Goal: Transaction & Acquisition: Purchase product/service

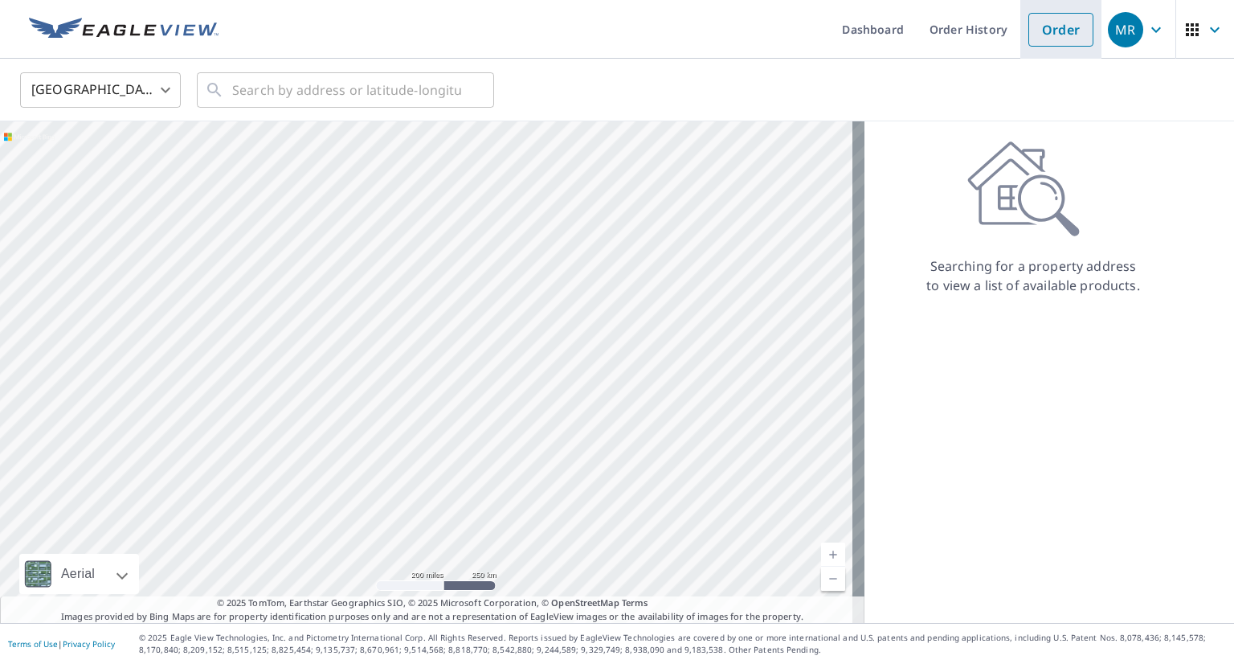
click at [1064, 26] on link "Order" at bounding box center [1060, 30] width 65 height 34
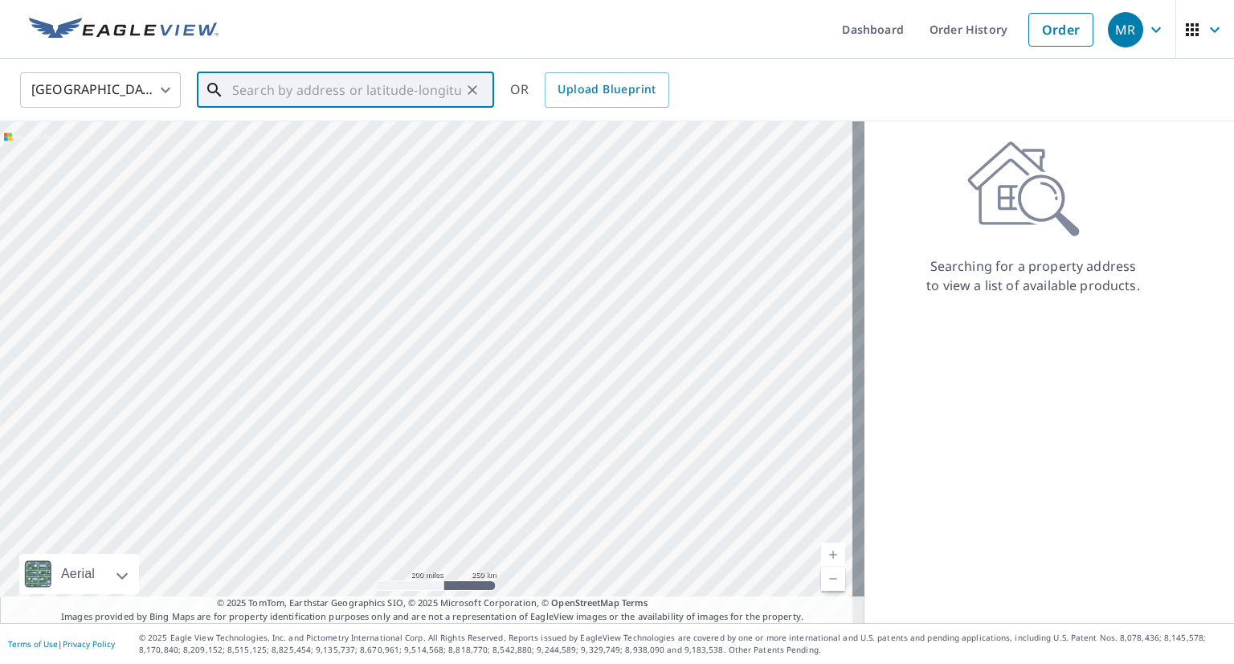
click at [301, 94] on input "text" at bounding box center [346, 89] width 229 height 45
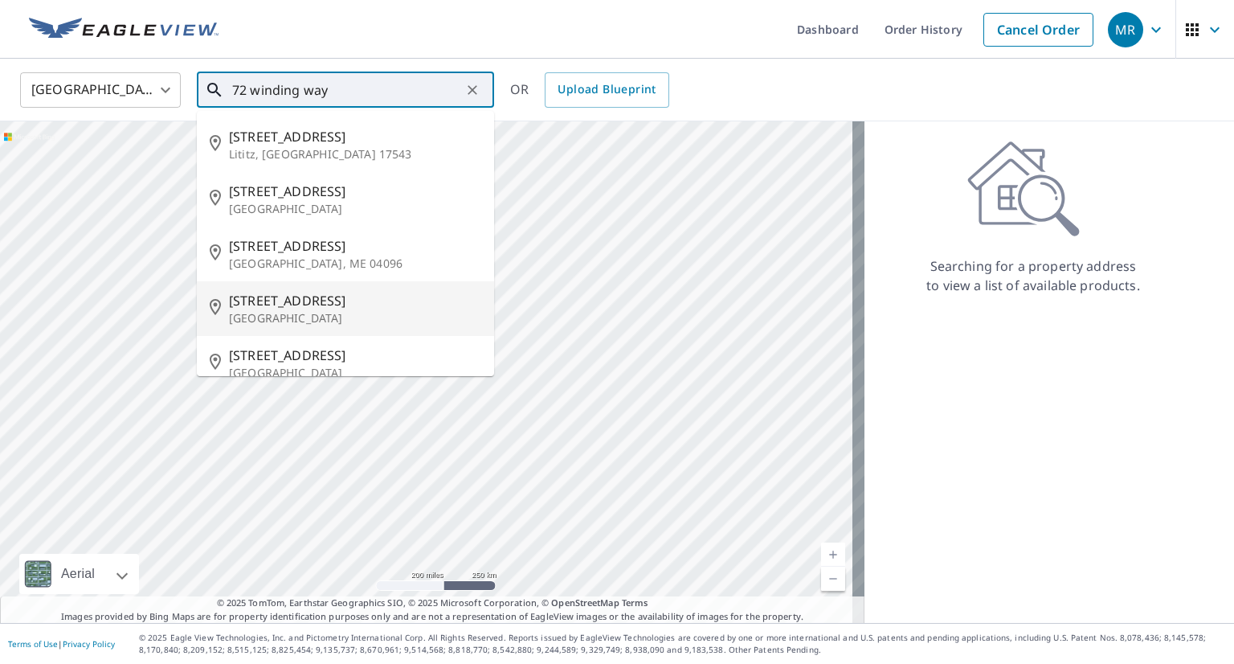
click at [357, 307] on span "[STREET_ADDRESS]" at bounding box center [355, 300] width 252 height 19
type input "[STREET_ADDRESS]"
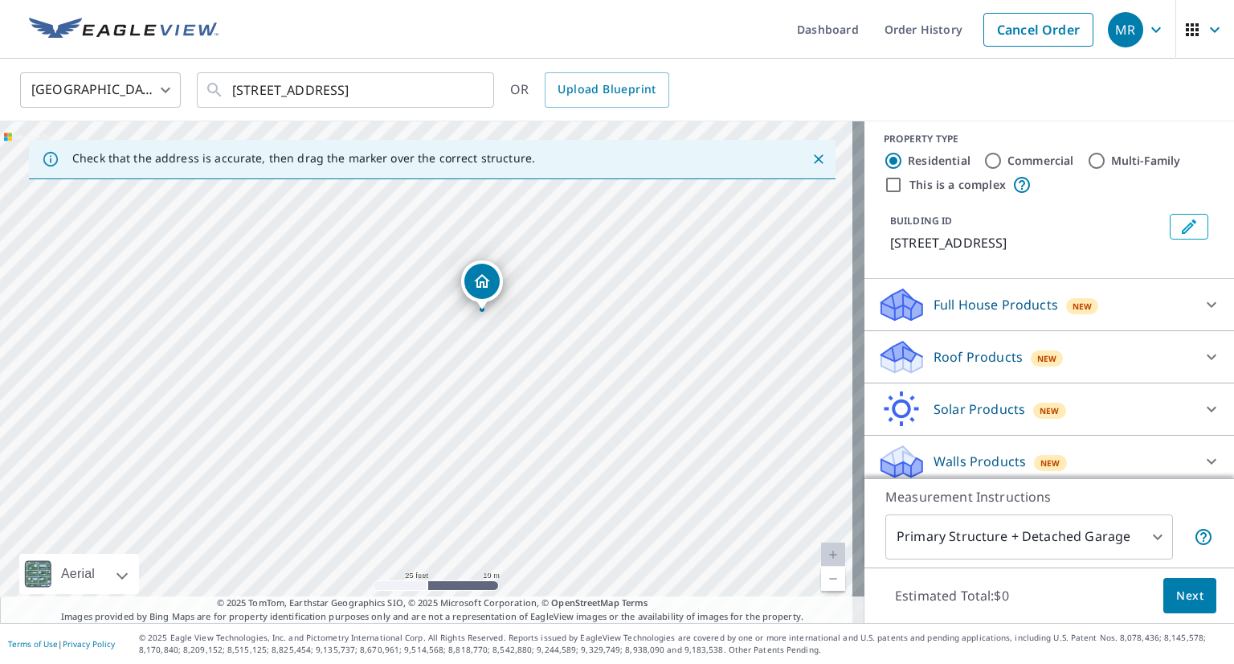
scroll to position [18, 0]
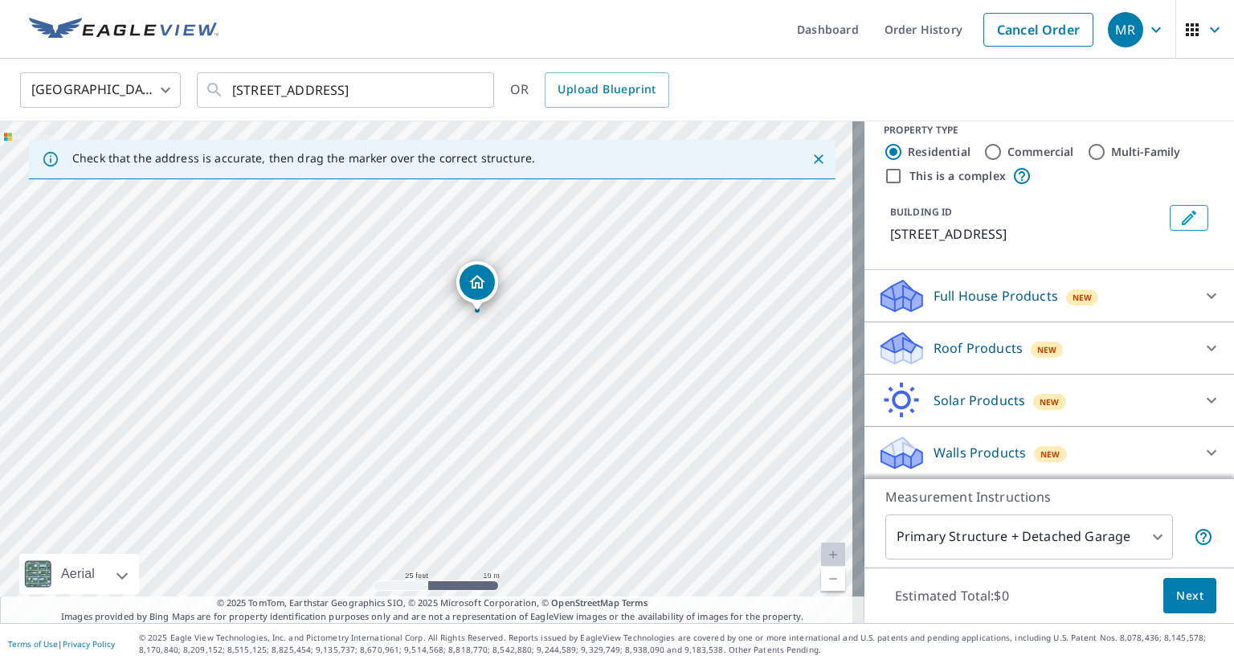
click at [999, 351] on p "Roof Products" at bounding box center [978, 347] width 89 height 19
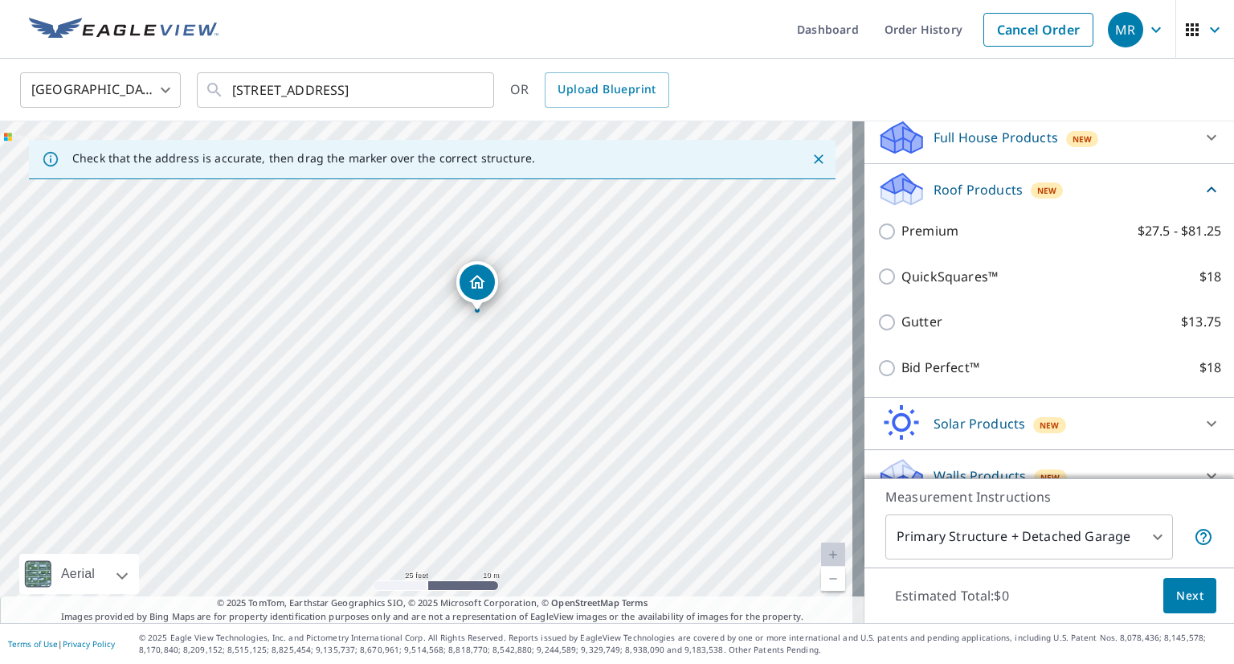
scroll to position [178, 0]
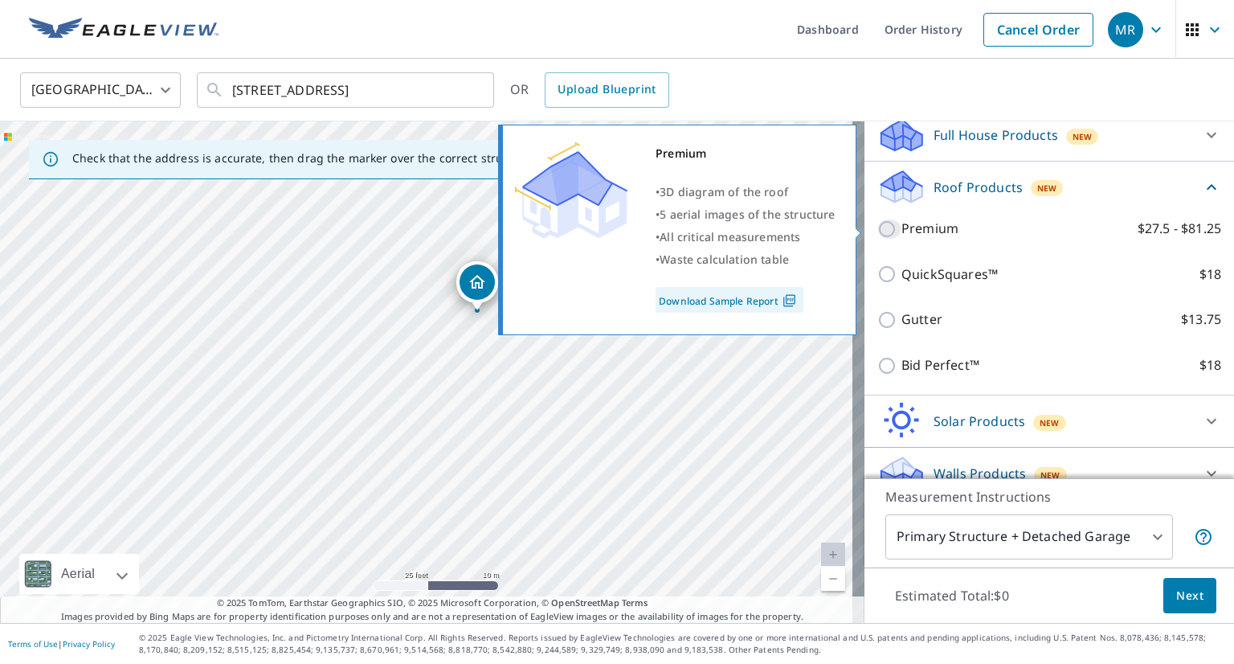
click at [880, 231] on input "Premium $27.5 - $81.25" at bounding box center [889, 228] width 24 height 19
checkbox input "true"
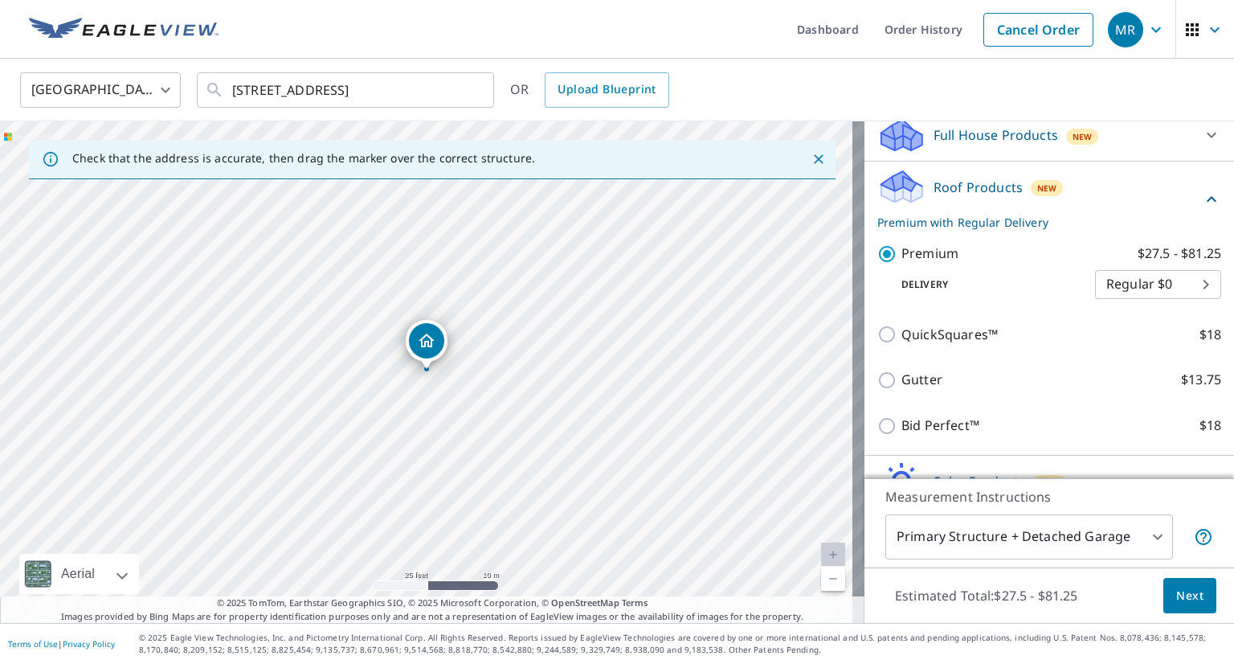
click at [1176, 286] on body "MR MR Dashboard Order History Cancel Order MR United States [GEOGRAPHIC_DATA] ​…" at bounding box center [617, 332] width 1234 height 664
click at [969, 254] on div at bounding box center [617, 332] width 1234 height 664
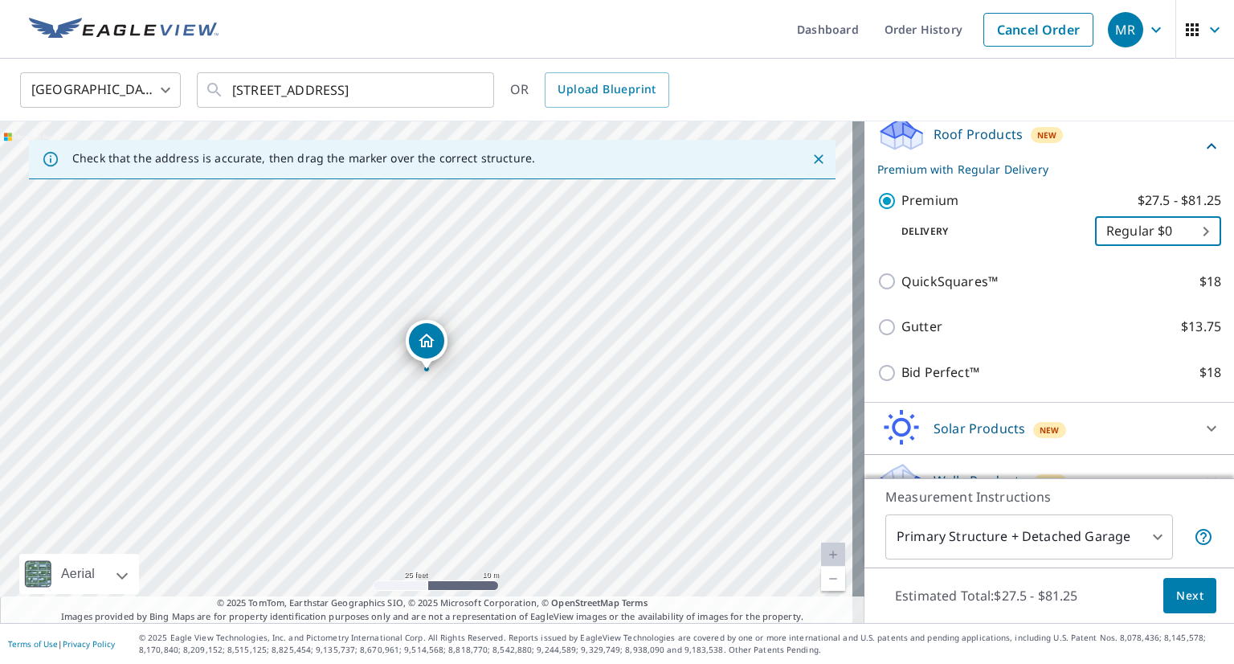
scroll to position [259, 0]
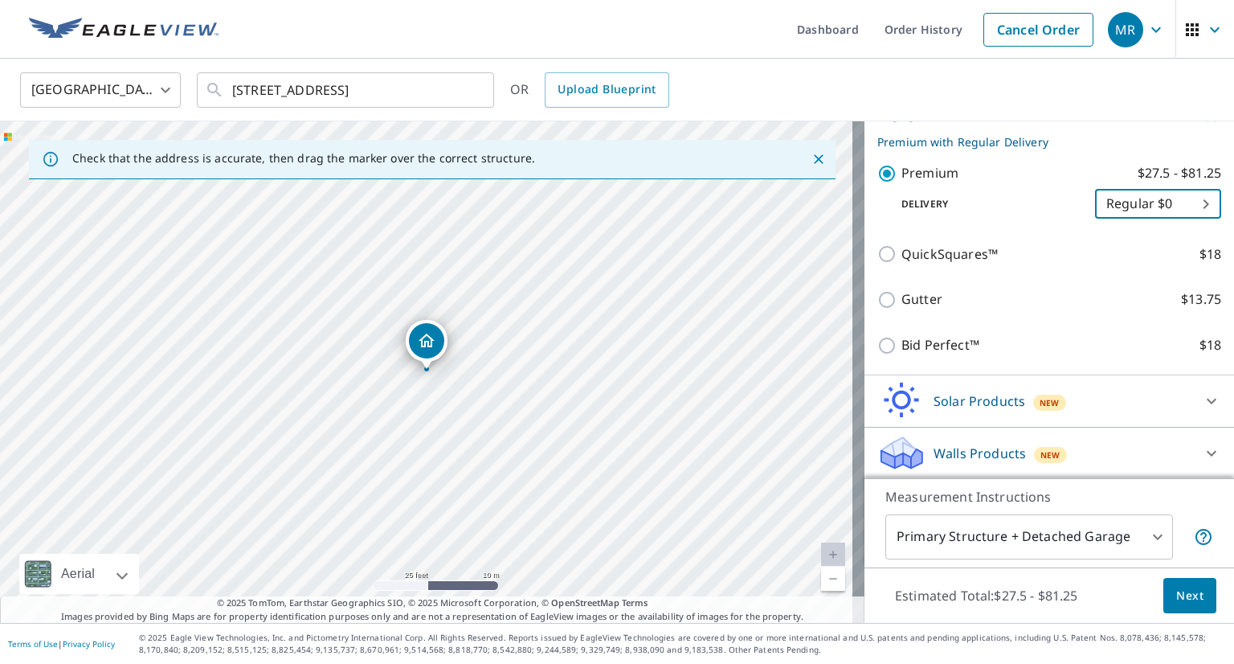
click at [1144, 534] on body "MR MR Dashboard Order History Cancel Order MR United States [GEOGRAPHIC_DATA] ​…" at bounding box center [617, 332] width 1234 height 664
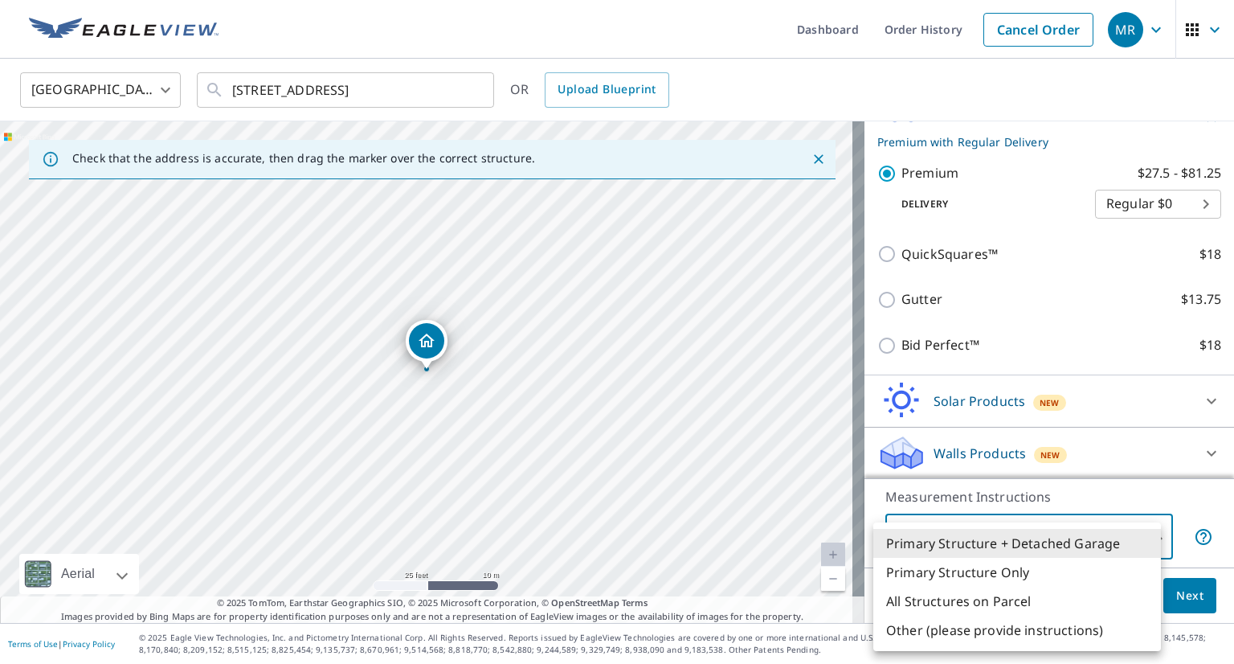
click at [1059, 573] on li "Primary Structure Only" at bounding box center [1017, 572] width 288 height 29
type input "2"
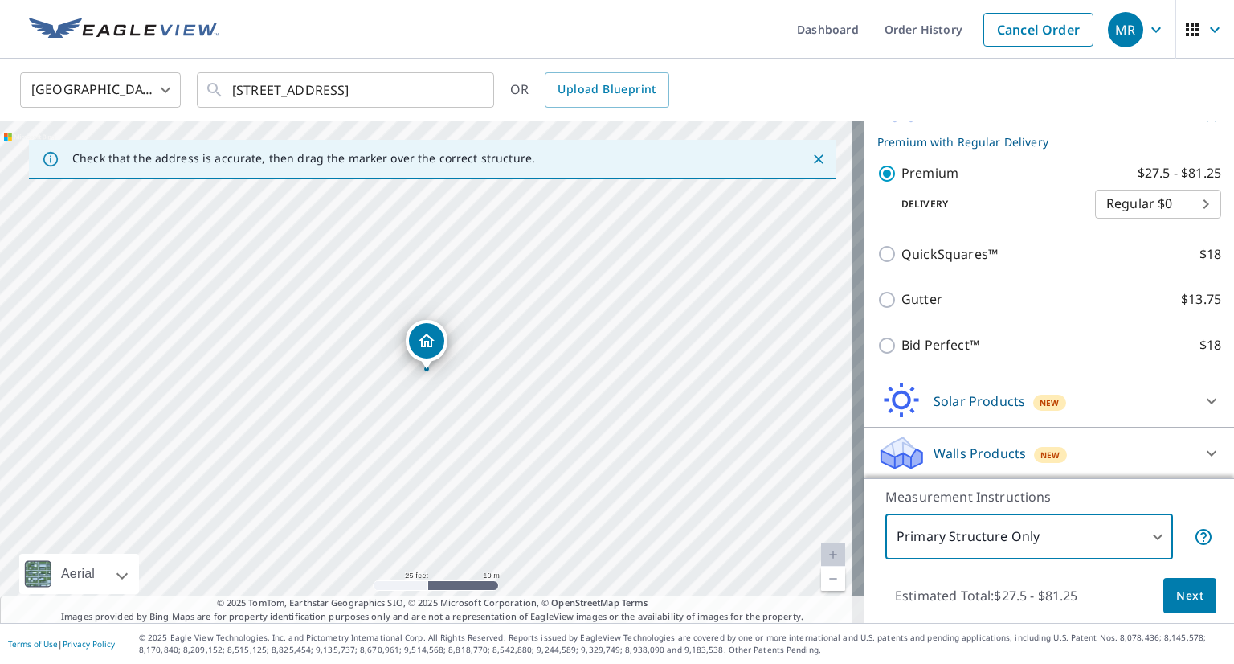
click at [1176, 592] on span "Next" at bounding box center [1189, 596] width 27 height 20
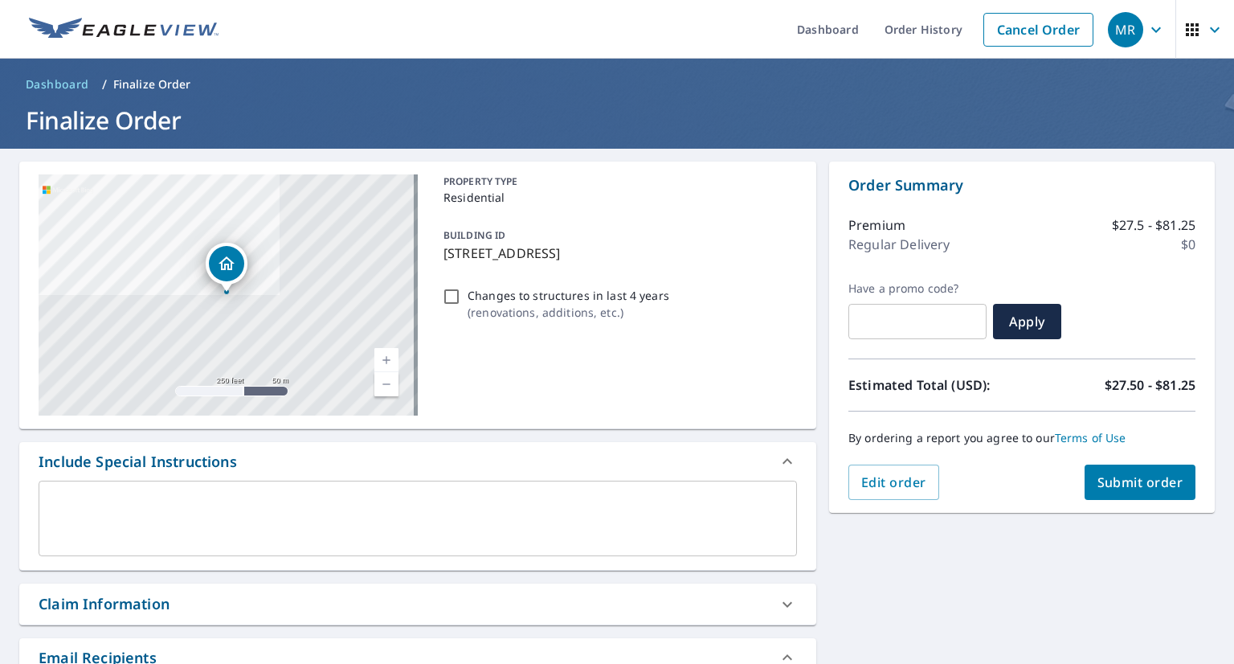
click at [1123, 481] on span "Submit order" at bounding box center [1140, 482] width 86 height 18
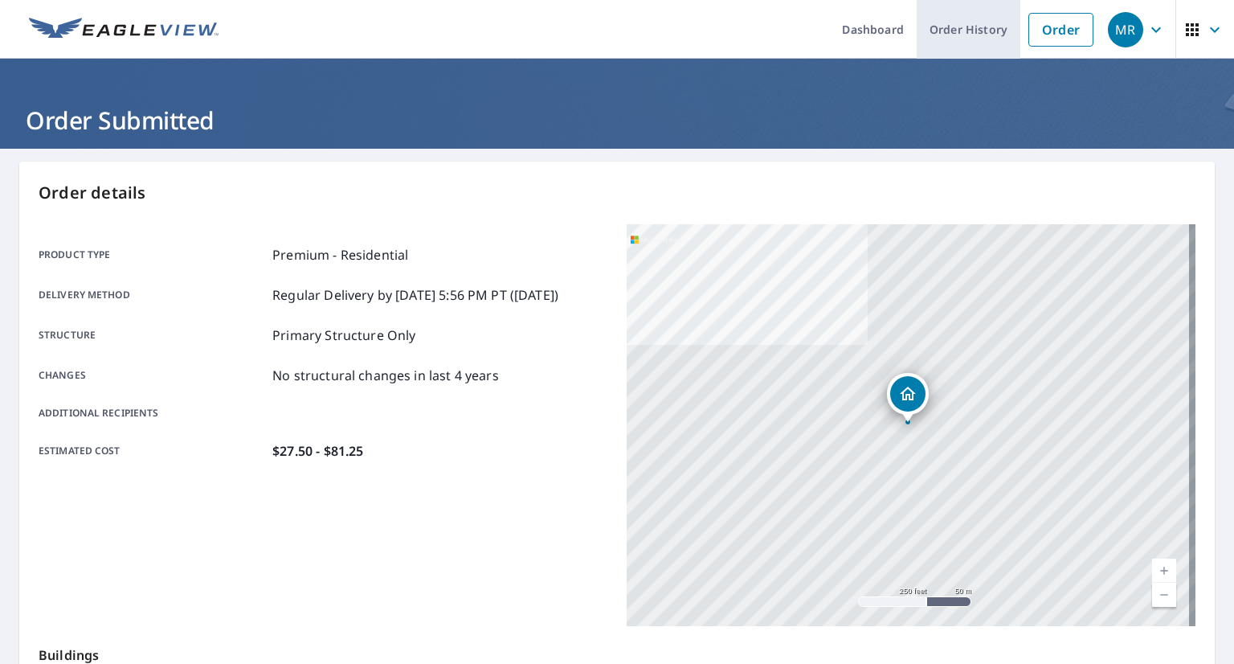
click at [954, 23] on link "Order History" at bounding box center [969, 29] width 104 height 59
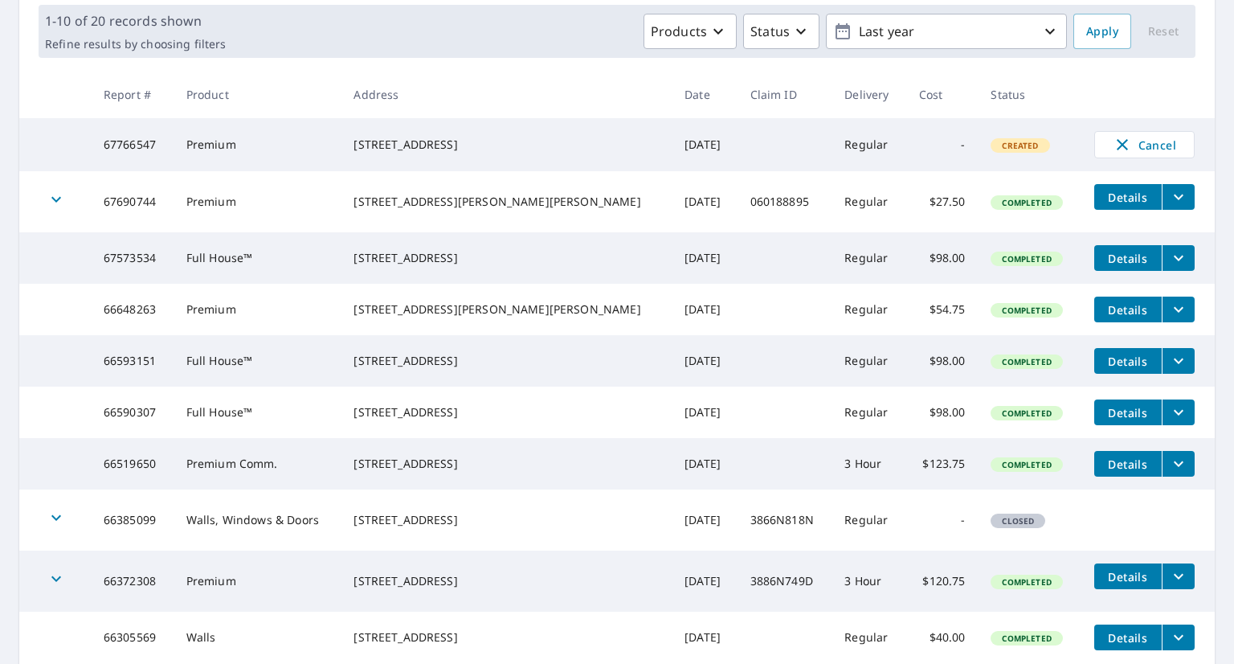
scroll to position [238, 0]
click at [1169, 194] on icon "filesDropdownBtn-67690744" at bounding box center [1178, 196] width 19 height 19
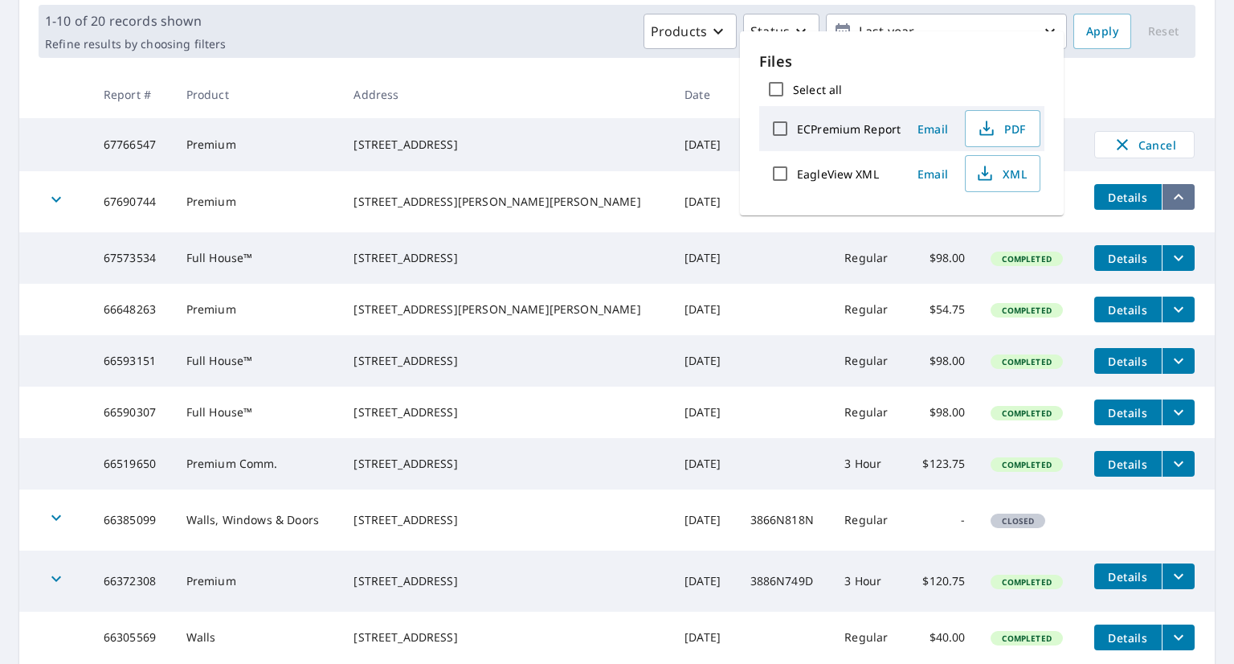
click at [1169, 194] on icon "filesDropdownBtn-67690744" at bounding box center [1178, 196] width 19 height 19
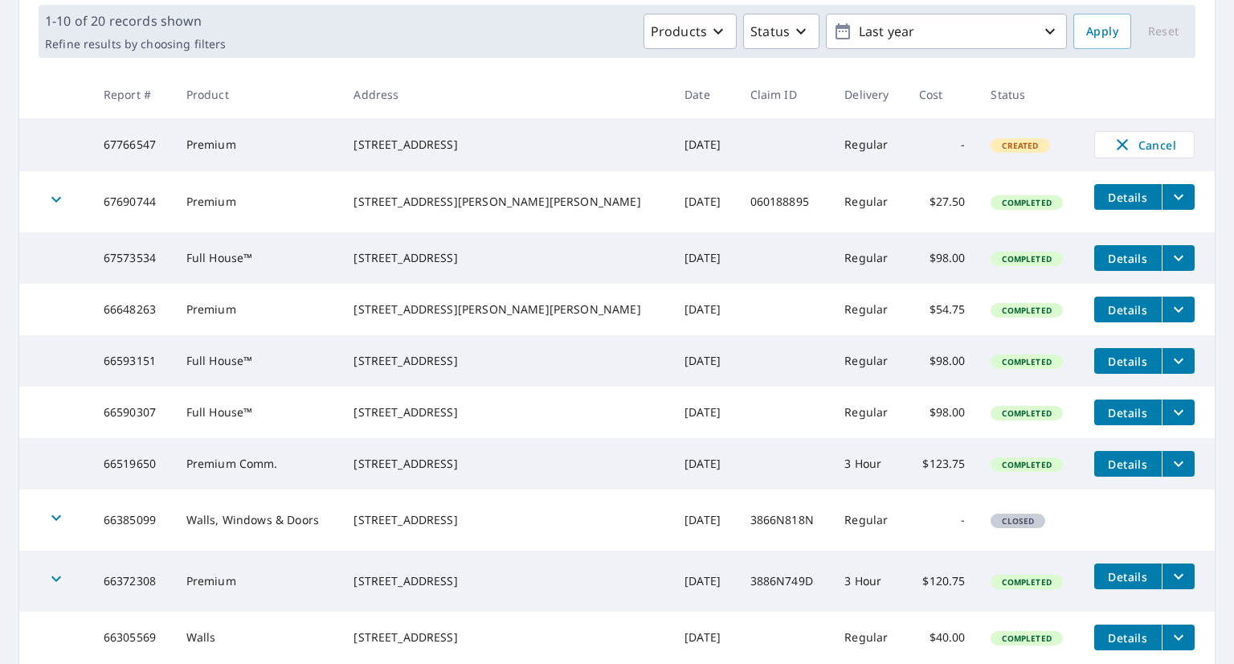
click at [1104, 198] on span "Details" at bounding box center [1128, 197] width 48 height 15
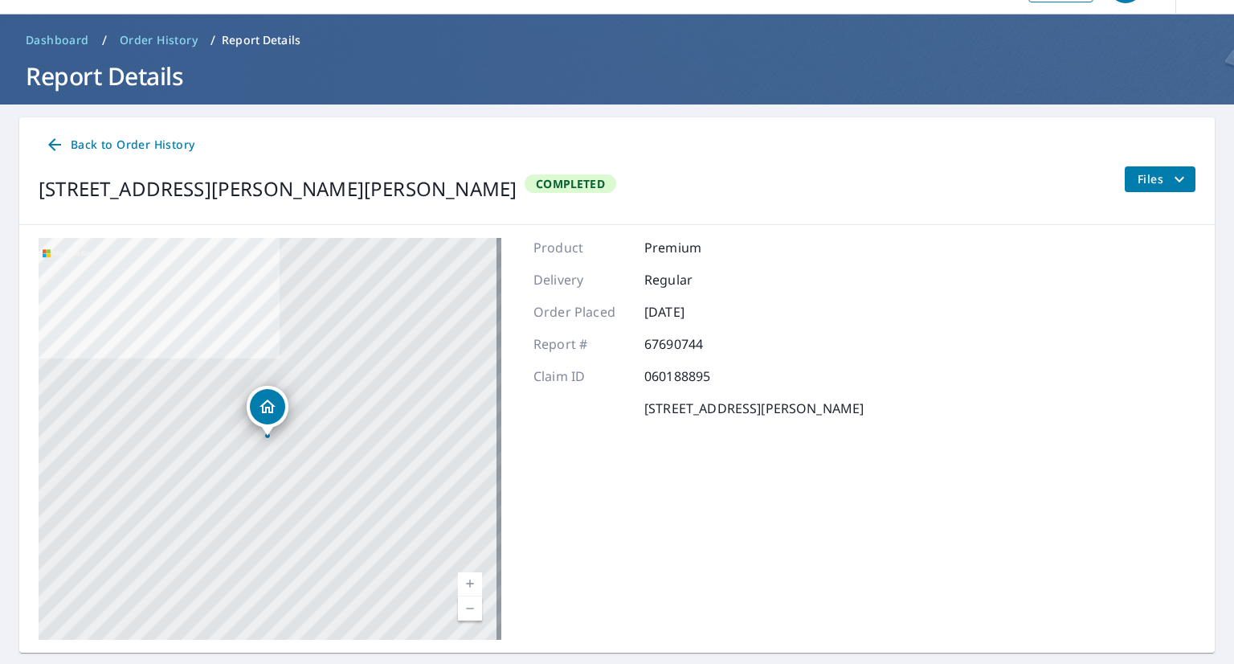
scroll to position [86, 0]
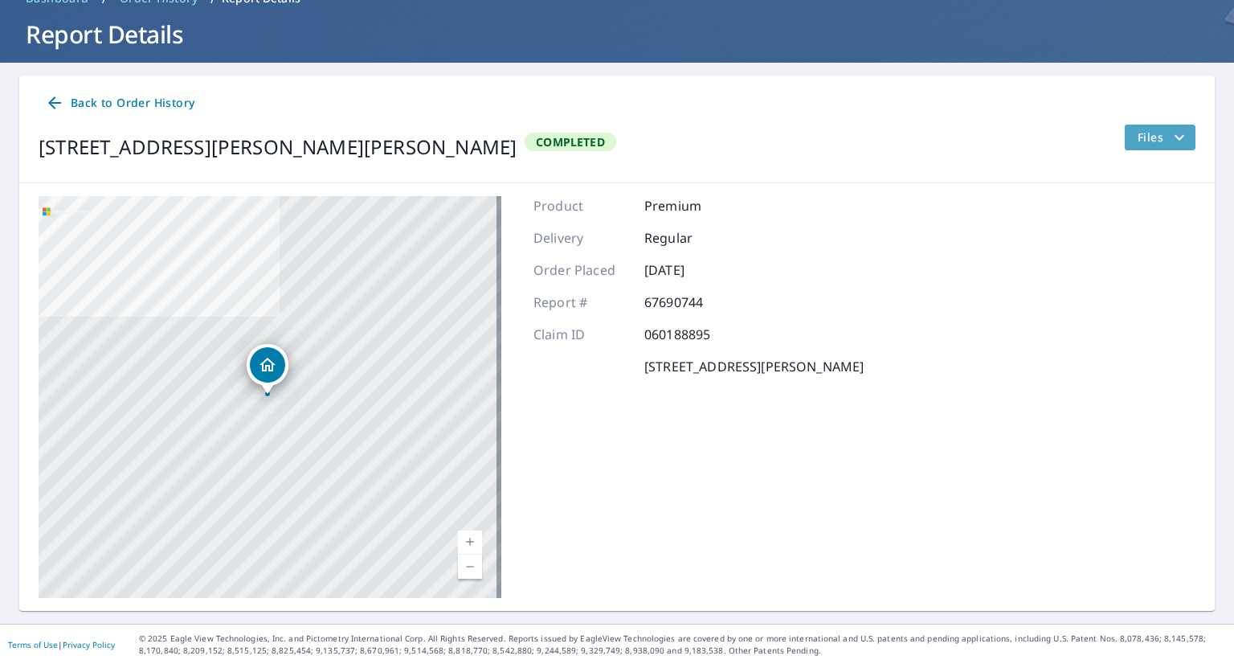
click at [1170, 142] on icon "filesDropdownBtn-67690744" at bounding box center [1179, 137] width 19 height 19
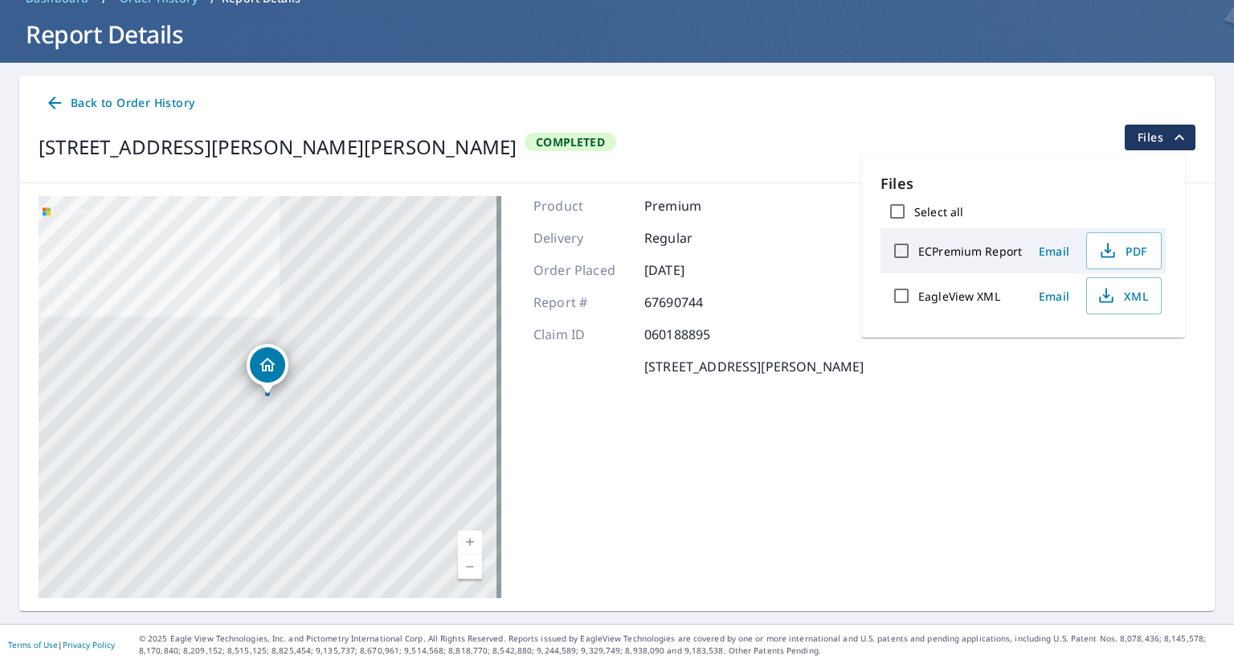
click at [1170, 139] on icon "filesDropdownBtn-67690744" at bounding box center [1179, 137] width 19 height 19
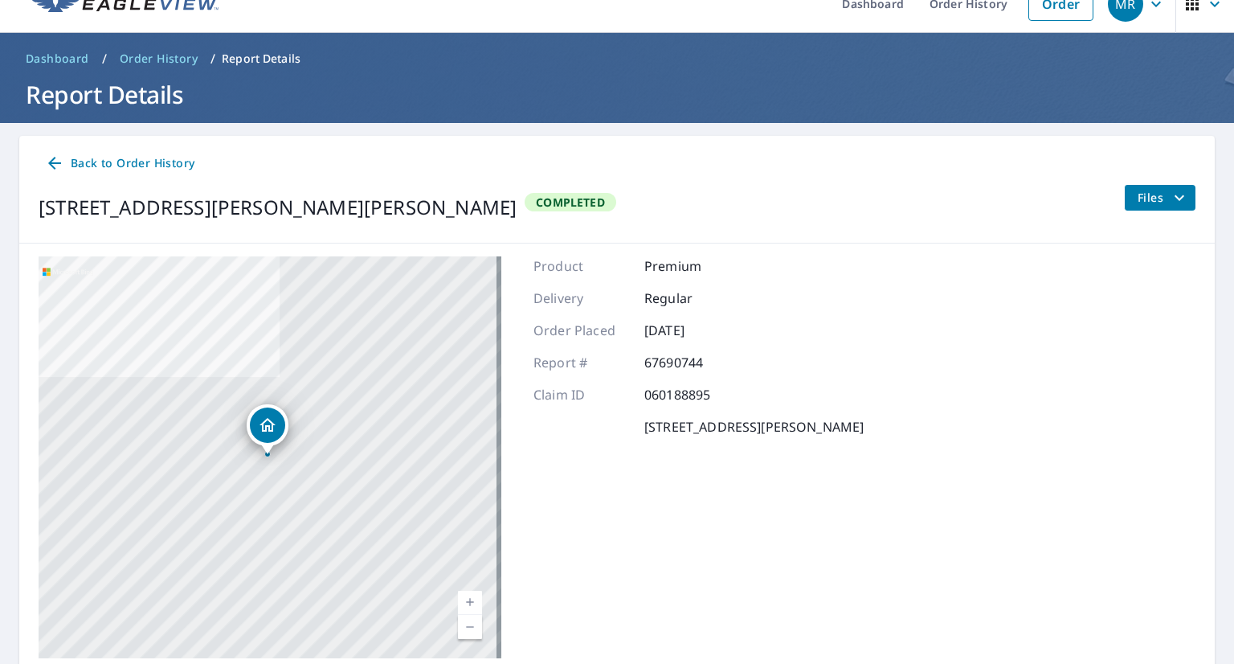
scroll to position [0, 0]
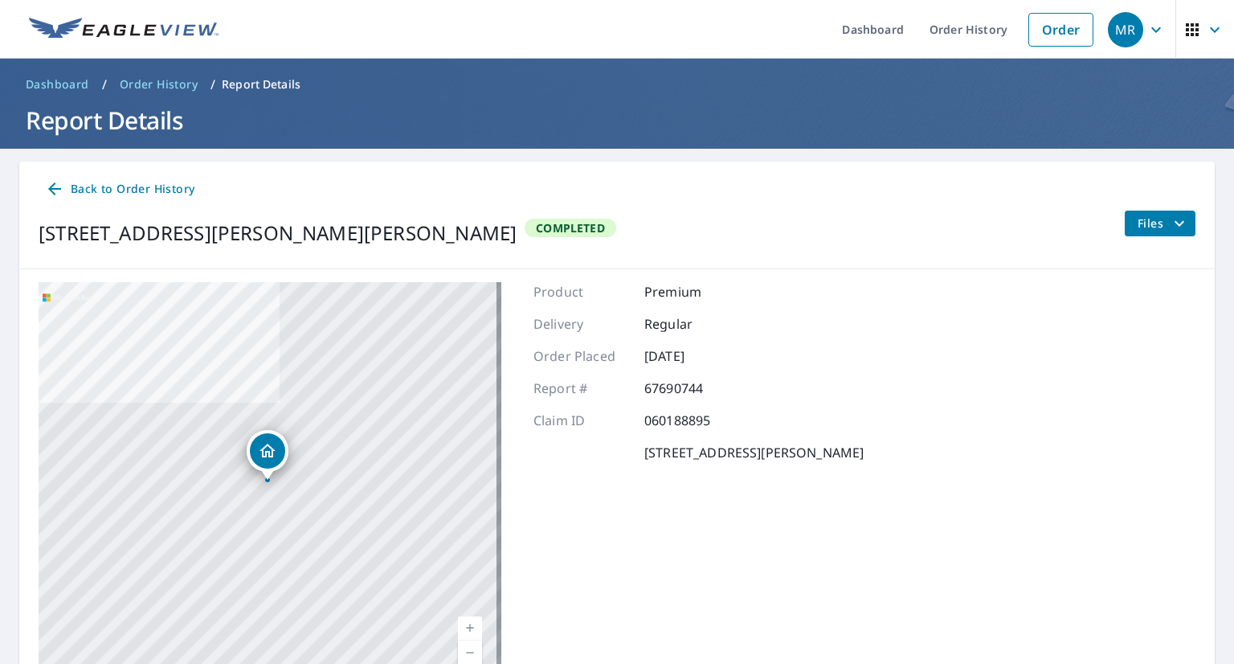
click at [100, 183] on span "Back to Order History" at bounding box center [119, 189] width 149 height 20
